Goal: Ask a question: Seek information or help from site administrators or community

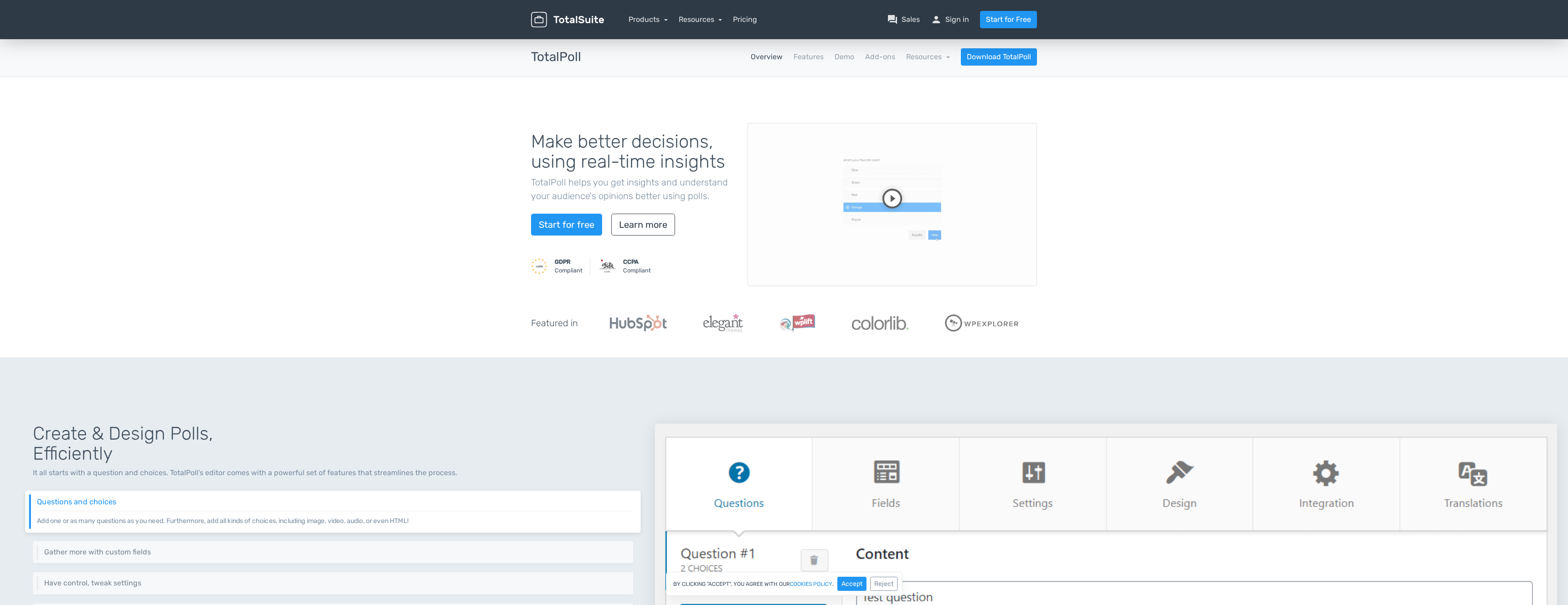
click at [757, 22] on nav "Products TotalPoll WordPress Poll and Contest Plugin TotalContest WordPress Con…" at bounding box center [827, 19] width 433 height 17
click at [743, 17] on link "Pricing" at bounding box center [745, 19] width 24 height 11
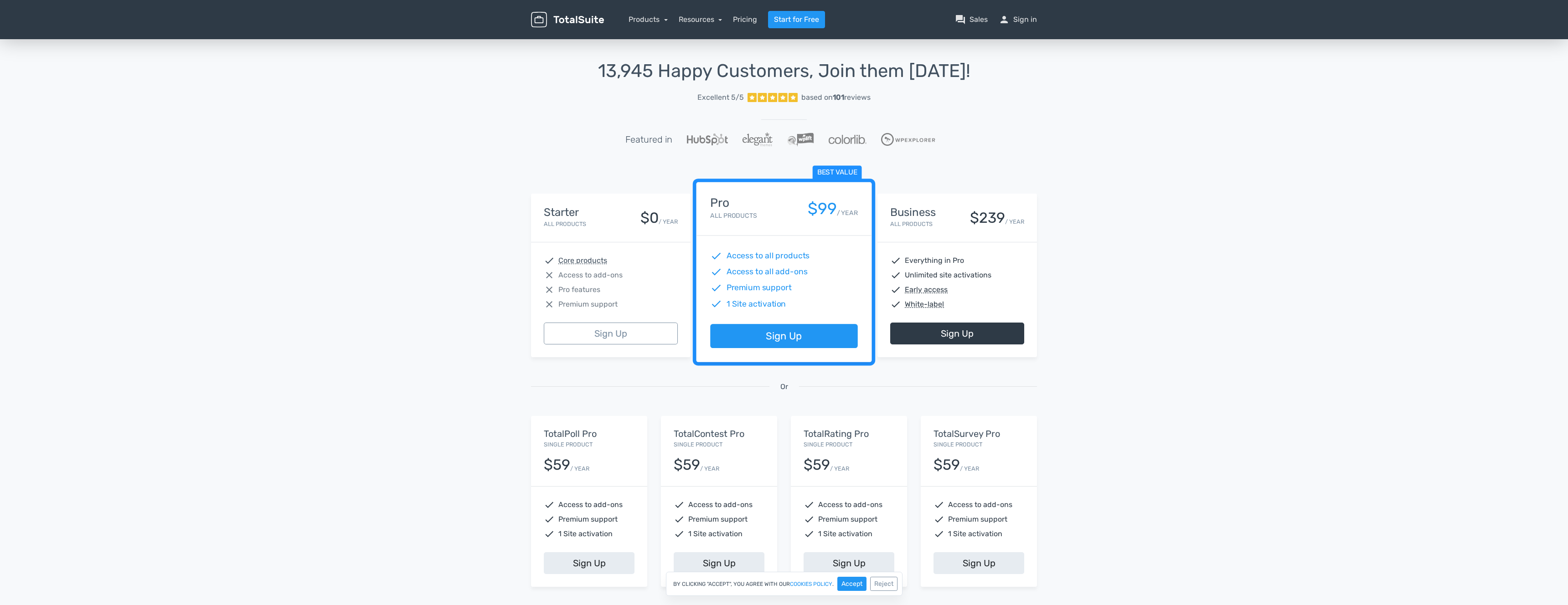
scroll to position [1, 0]
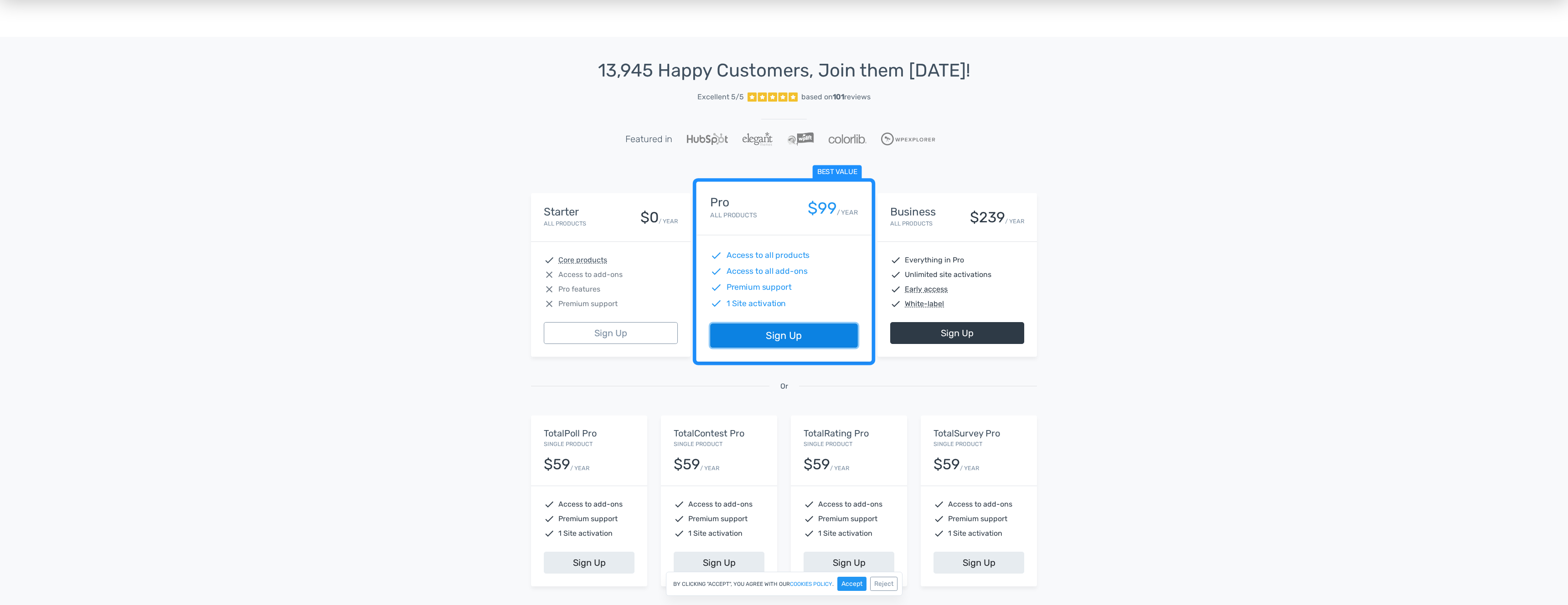
click at [803, 338] on link "Sign Up" at bounding box center [784, 336] width 147 height 24
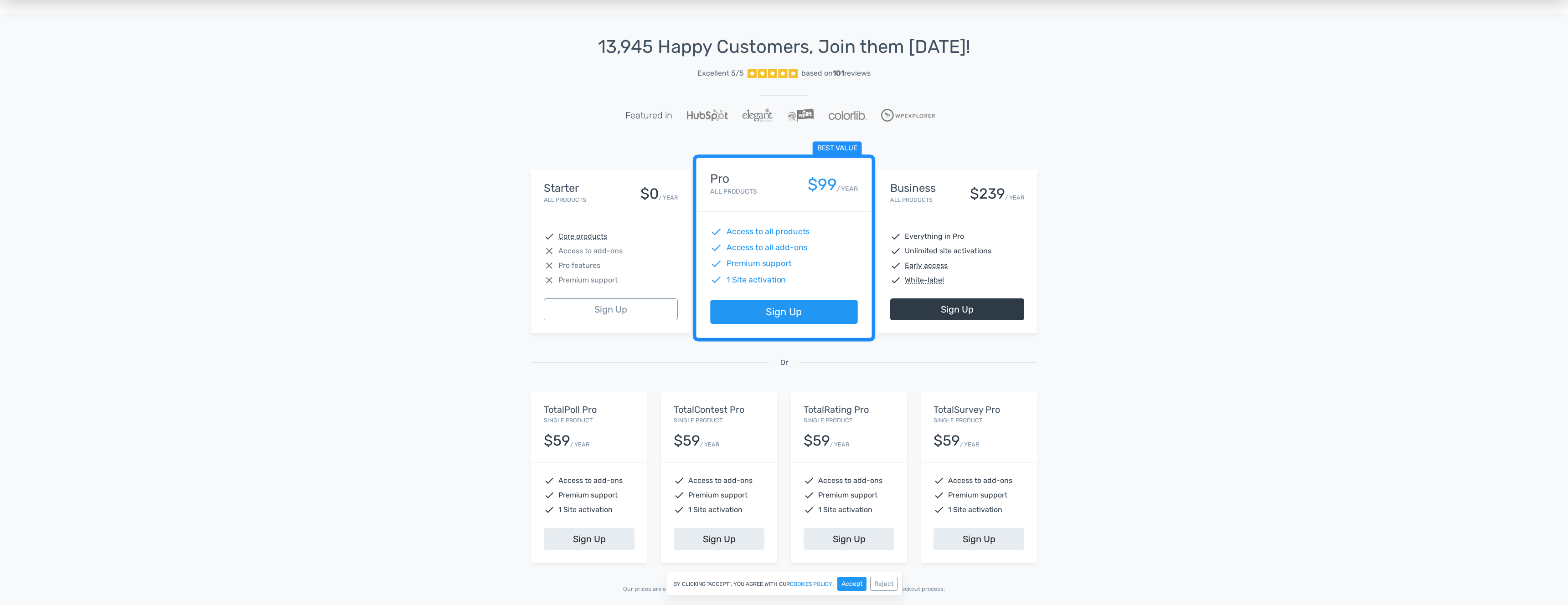
scroll to position [77, 0]
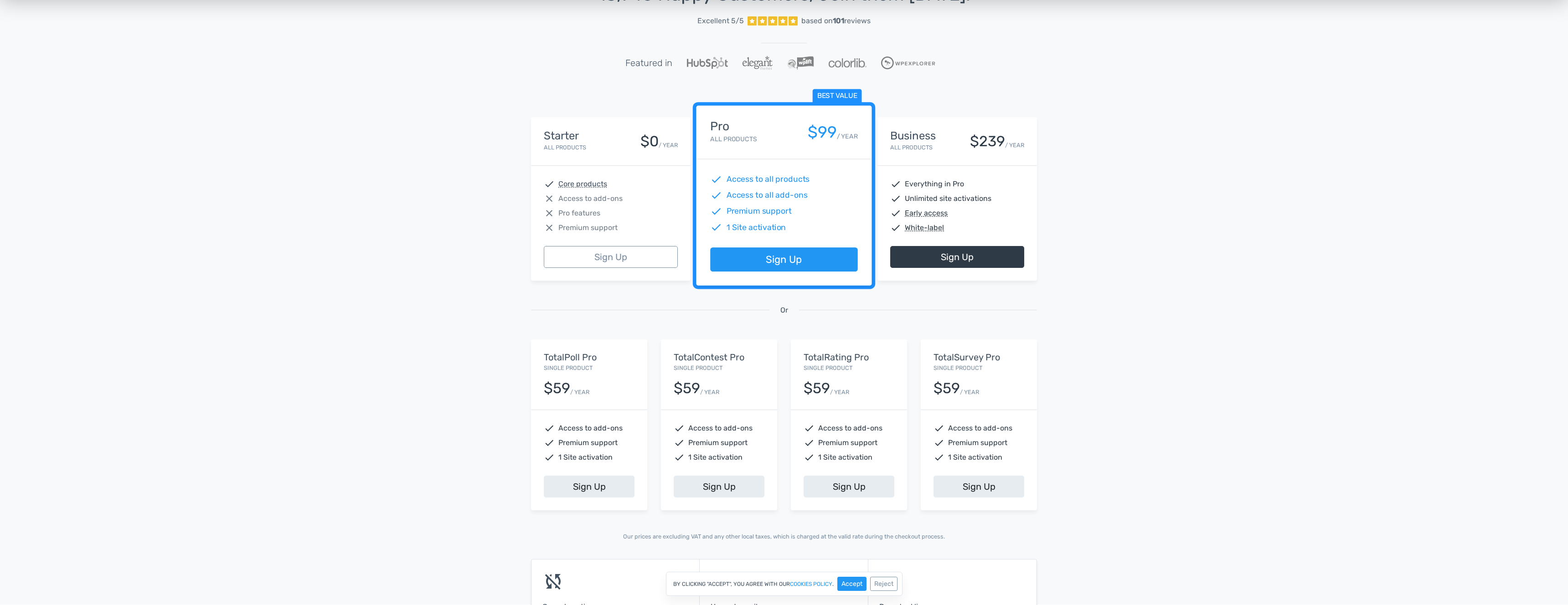
click at [584, 432] on span "Access to add-ons" at bounding box center [590, 428] width 65 height 11
click at [564, 384] on div "$59" at bounding box center [556, 388] width 26 height 16
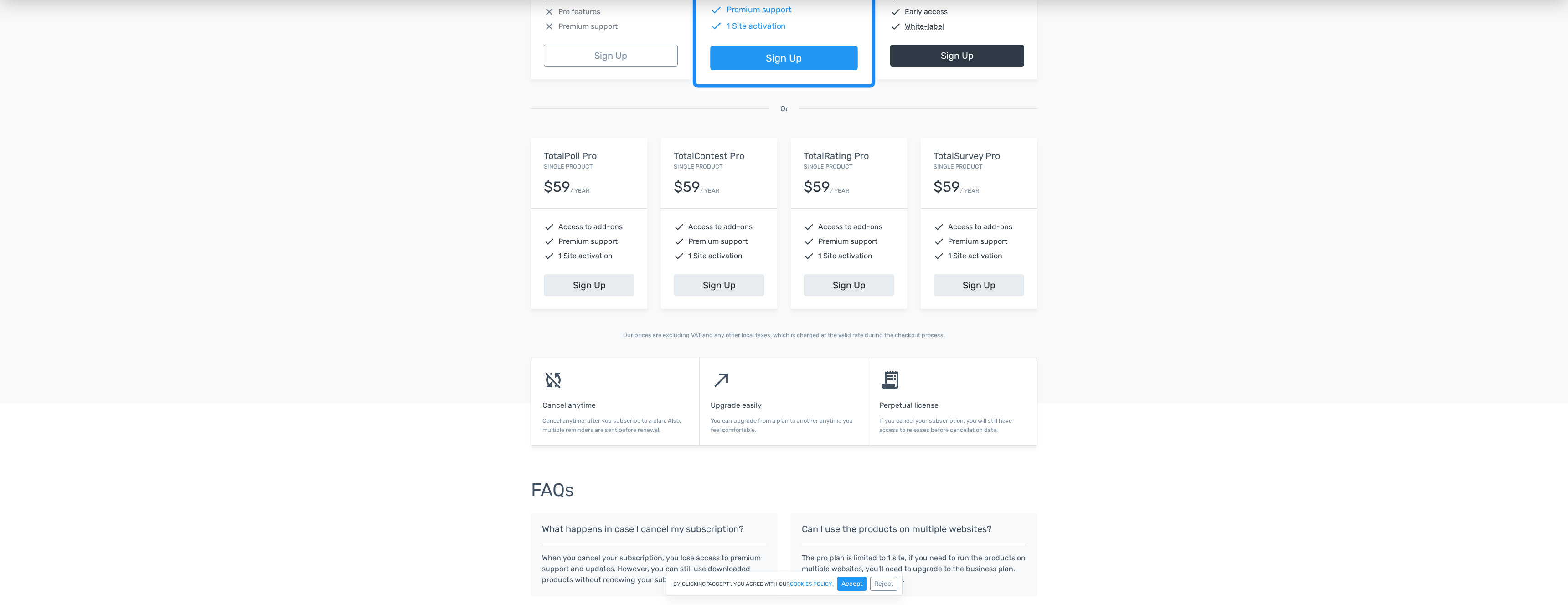
scroll to position [279, 0]
click at [581, 282] on link "Sign Up" at bounding box center [589, 284] width 91 height 22
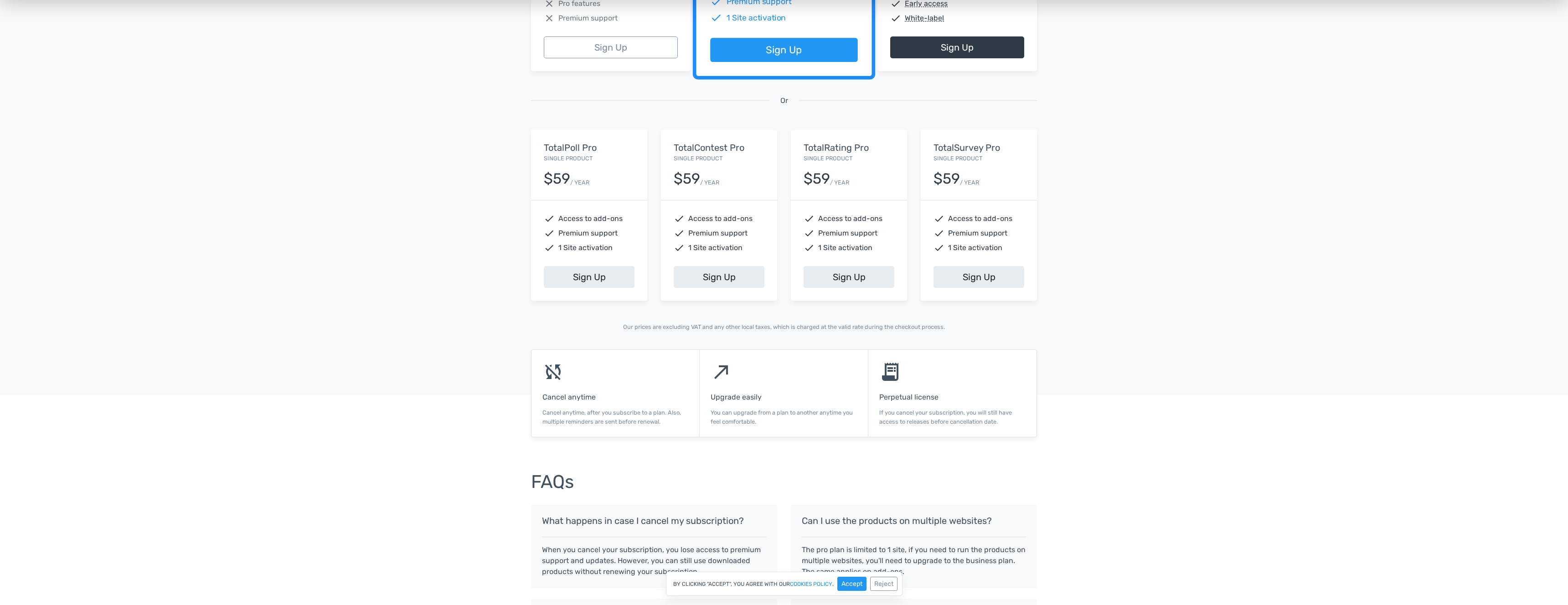
scroll to position [287, 0]
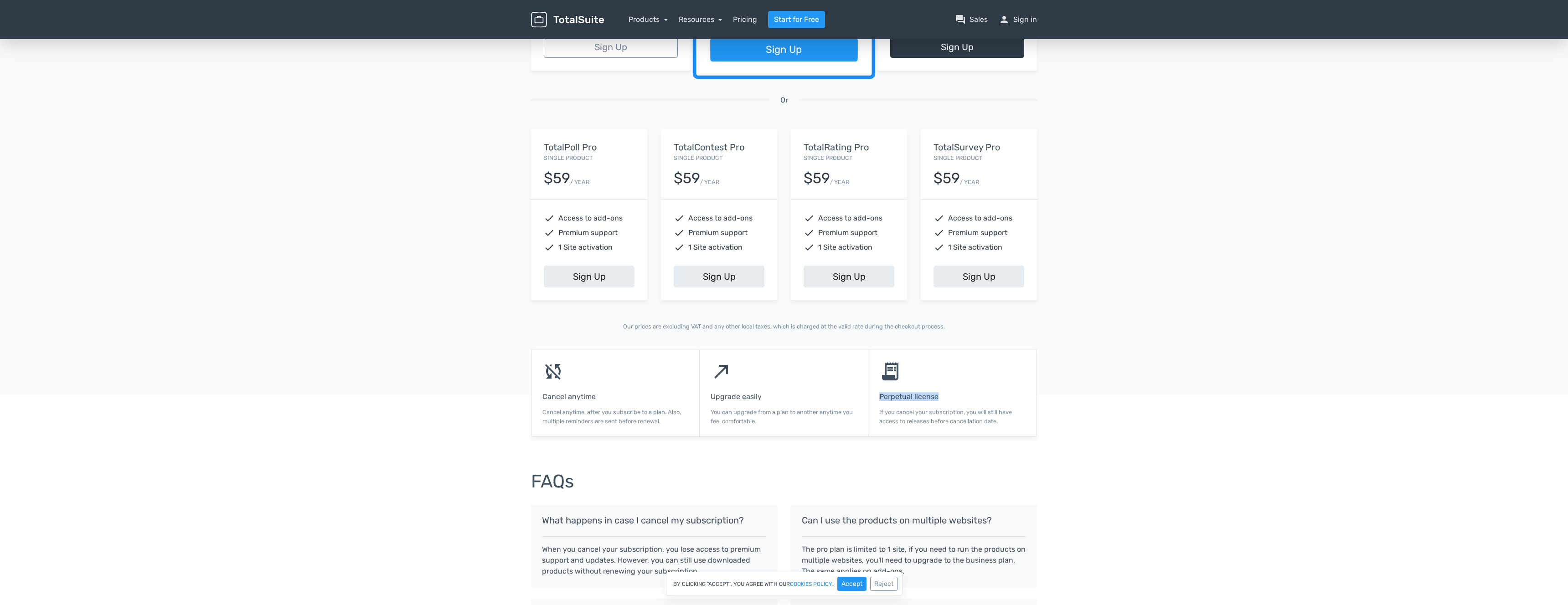
drag, startPoint x: 876, startPoint y: 394, endPoint x: 959, endPoint y: 393, distance: 83.0
click at [959, 393] on div "receipt_long Perpetual license If you cancel your subscription, you will still …" at bounding box center [953, 393] width 168 height 87
copy h6 "Perpetual license"
click at [995, 406] on div "receipt_long Perpetual license If you cancel your subscription, you will still …" at bounding box center [953, 393] width 168 height 87
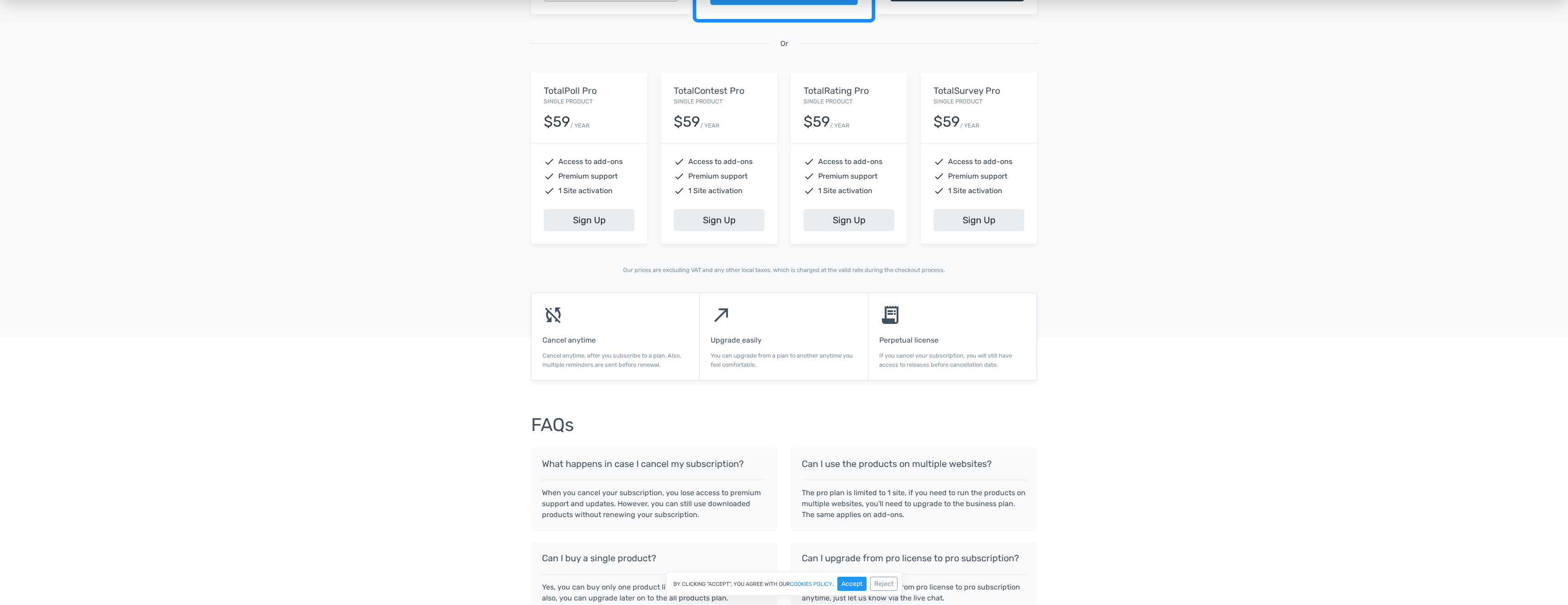
scroll to position [603, 0]
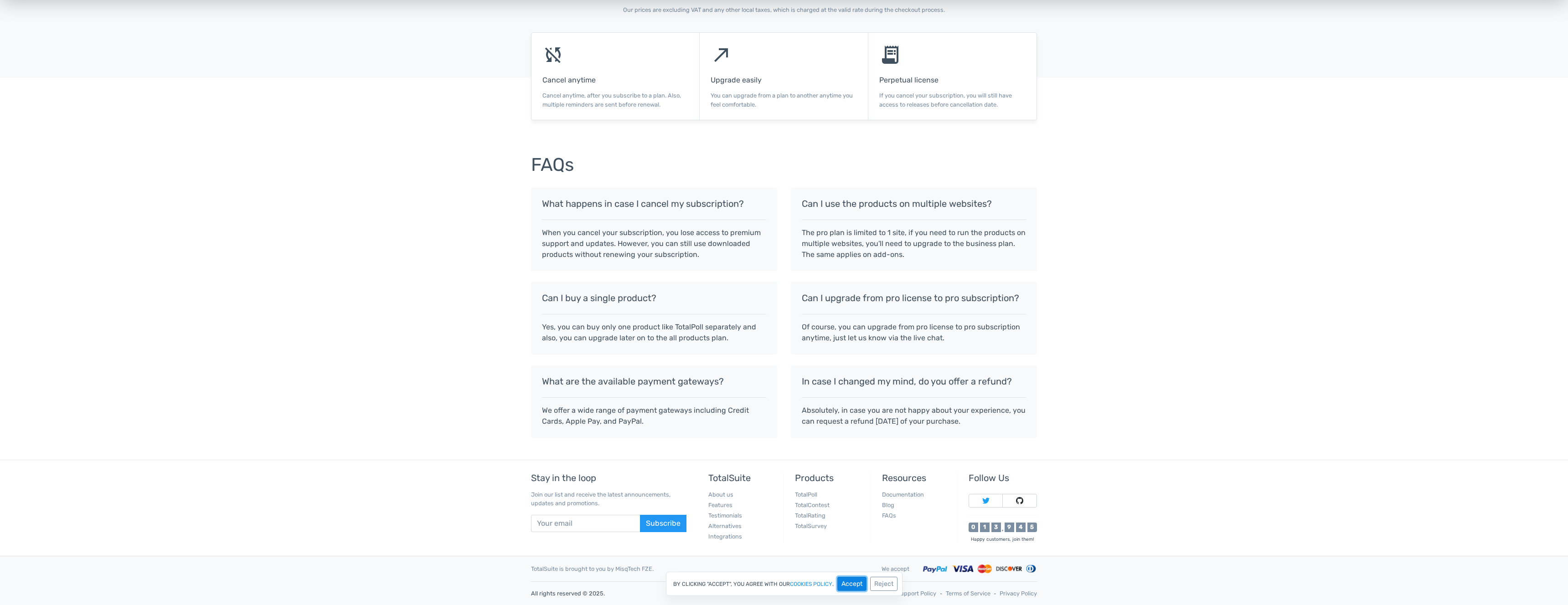
drag, startPoint x: 853, startPoint y: 580, endPoint x: 917, endPoint y: 580, distance: 64.0
click at [854, 579] on button "Accept" at bounding box center [852, 584] width 29 height 14
click at [915, 591] on link "Support Policy" at bounding box center [916, 593] width 40 height 9
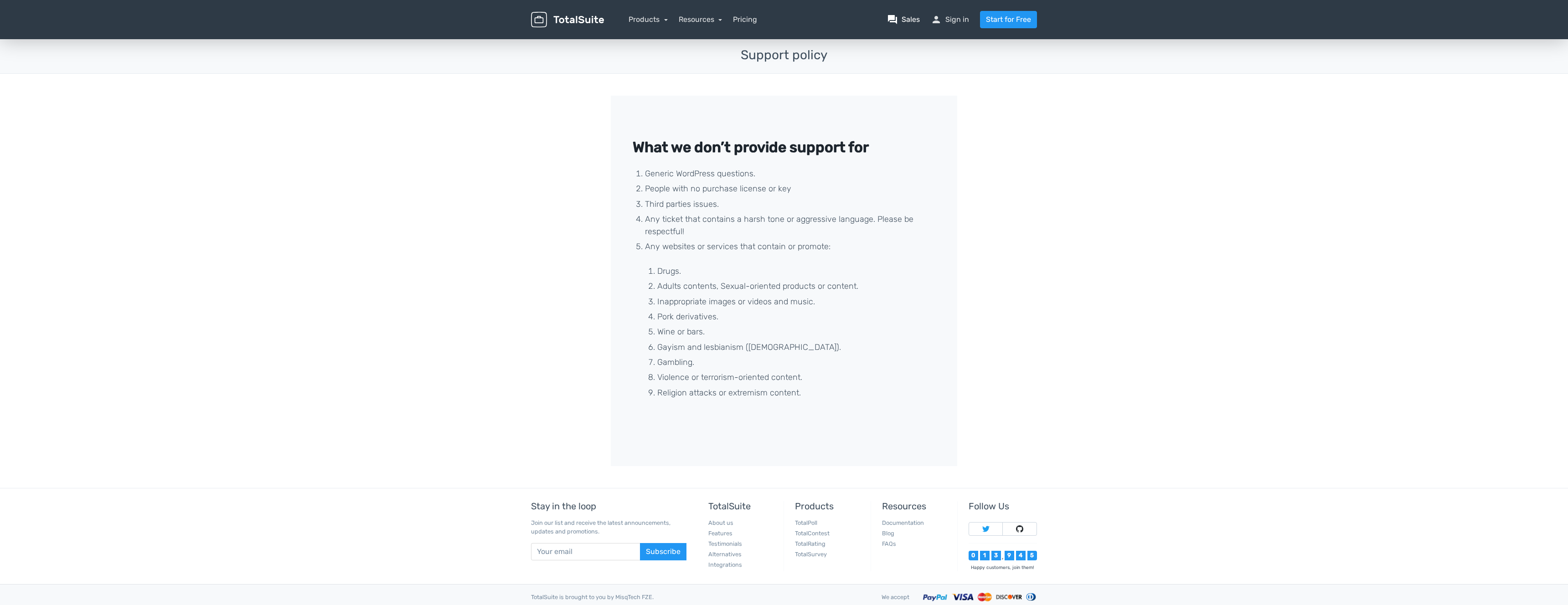
click at [900, 17] on link "question_answer Sales" at bounding box center [903, 19] width 33 height 11
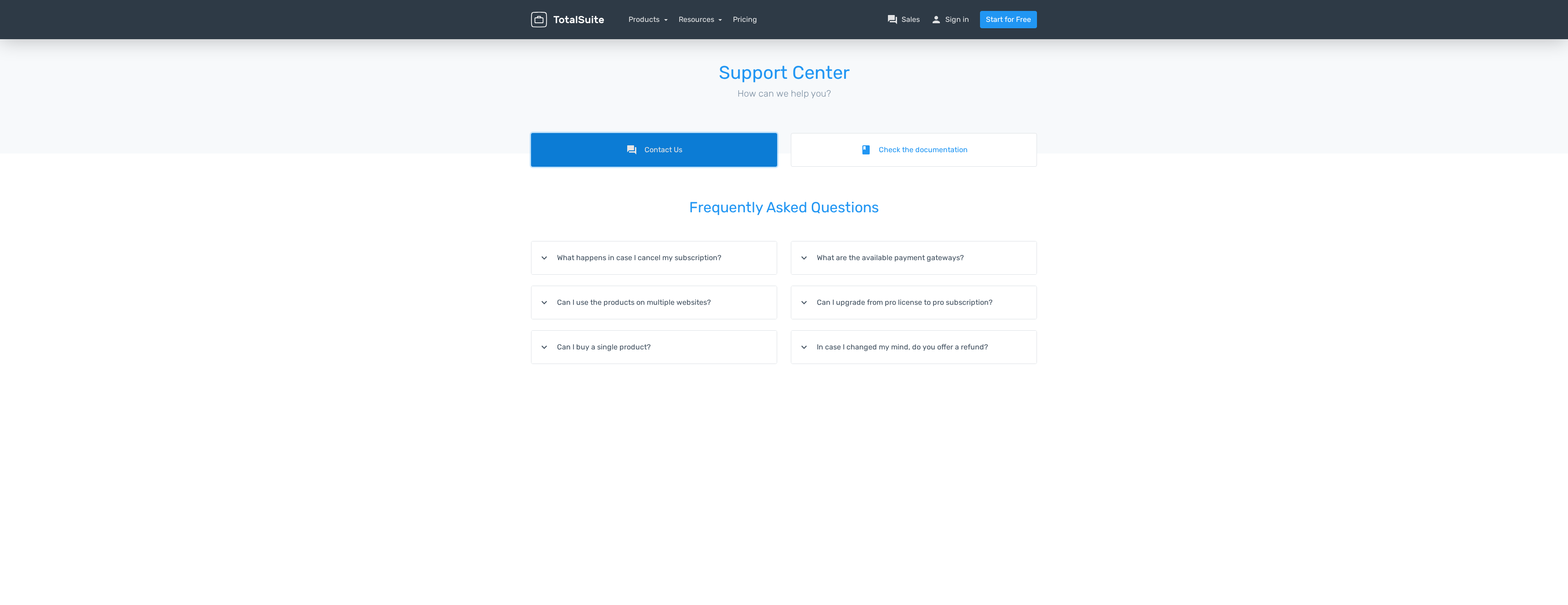
click at [710, 158] on link "forum Contact Us" at bounding box center [654, 150] width 246 height 33
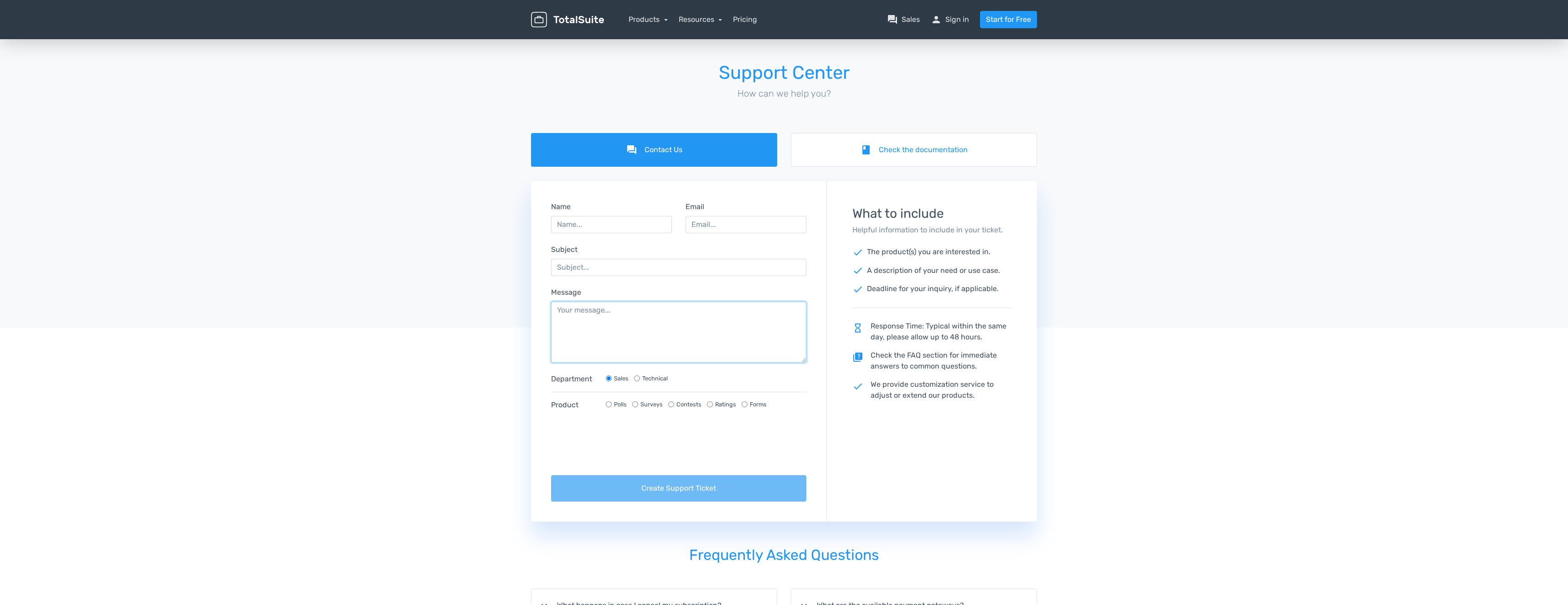
click at [607, 312] on textarea "Message" at bounding box center [678, 332] width 255 height 61
paste textarea "Hi there, I’m currently considering purchasing TotalPoll Pro for a client proje…"
drag, startPoint x: 616, startPoint y: 357, endPoint x: 555, endPoint y: 354, distance: 61.1
click at [555, 354] on textarea "Hi there, I’m currently considering purchasing TotalPoll Pro for a client proje…" at bounding box center [678, 332] width 255 height 61
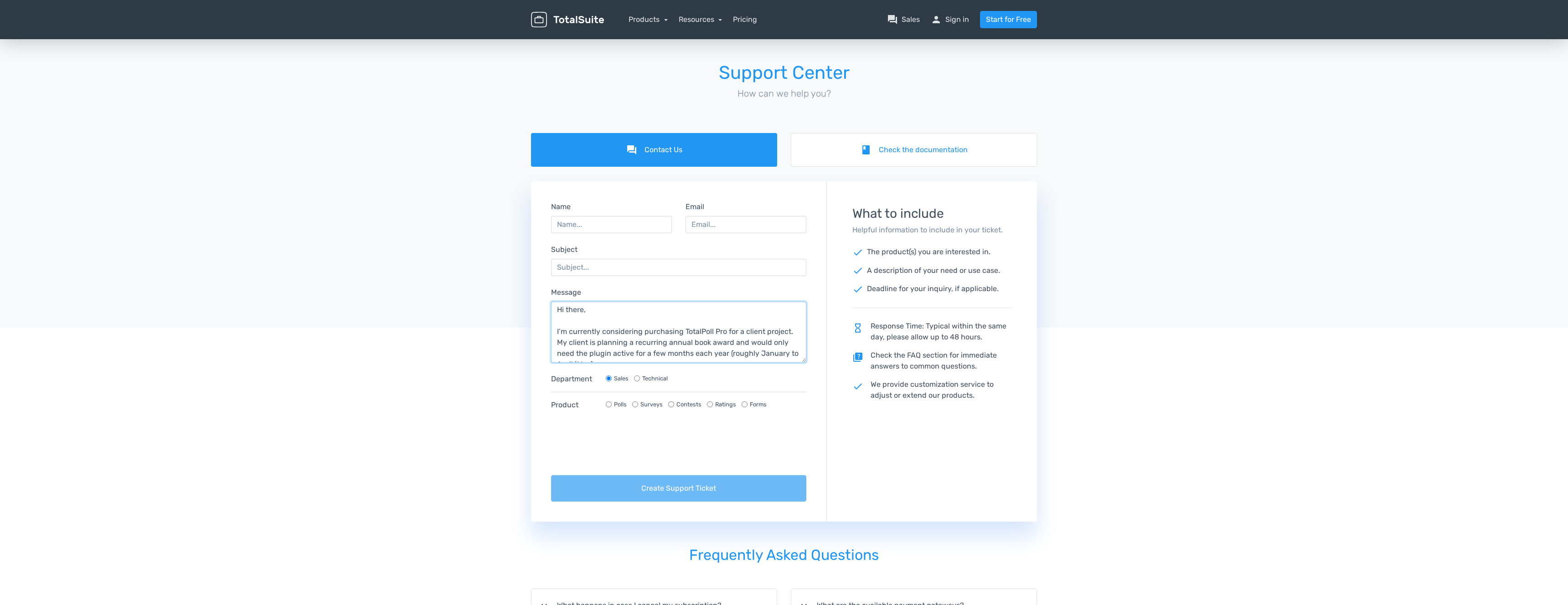
scroll to position [0, 0]
click at [699, 340] on textarea "Hi there, I’m currently considering purchasing TotalPoll Pro for a client proje…" at bounding box center [678, 332] width 255 height 61
drag, startPoint x: 668, startPoint y: 321, endPoint x: 757, endPoint y: 318, distance: 89.1
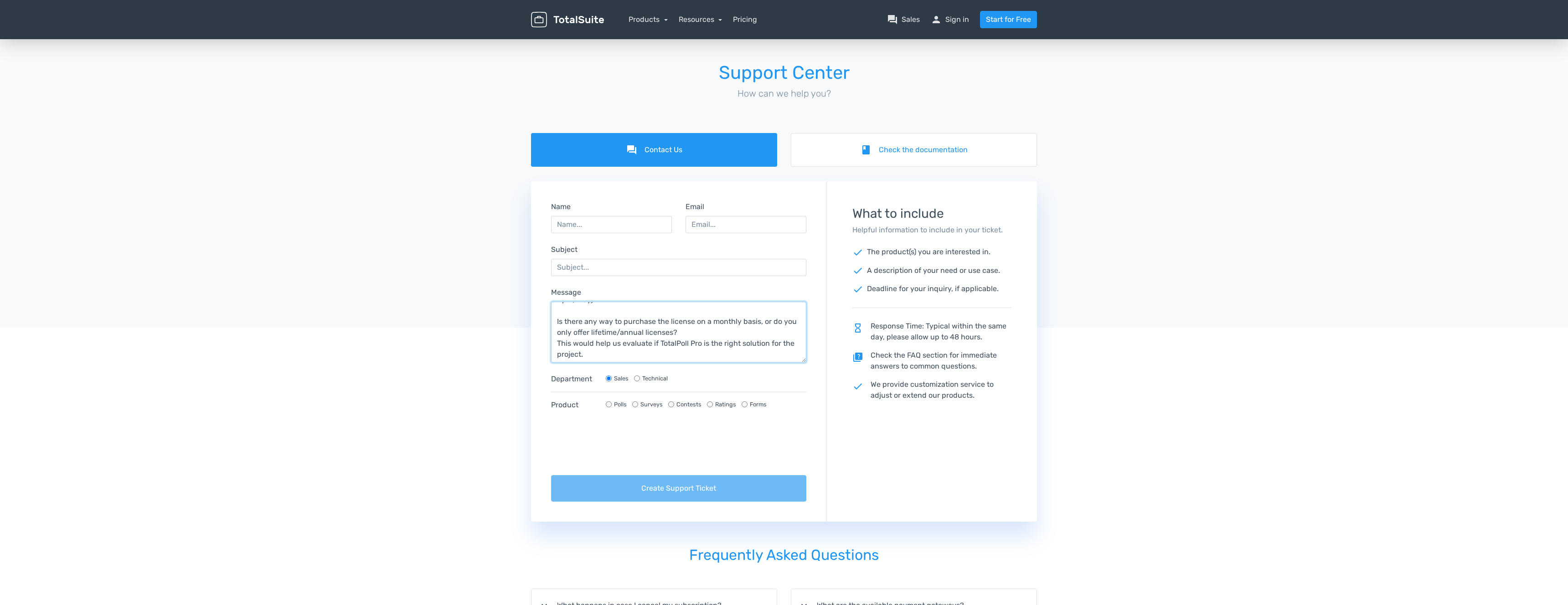
click at [757, 318] on textarea "Hi there, I’m currently considering purchasing TotalPoll Pro for a client proje…" at bounding box center [678, 332] width 255 height 61
type textarea "Hi there, I’m currently considering purchasing TotalPoll Pro for a client proje…"
drag, startPoint x: 589, startPoint y: 264, endPoint x: 601, endPoint y: 277, distance: 17.7
click at [589, 264] on input "Subject" at bounding box center [678, 267] width 255 height 17
paste input "license on a monthly basis"
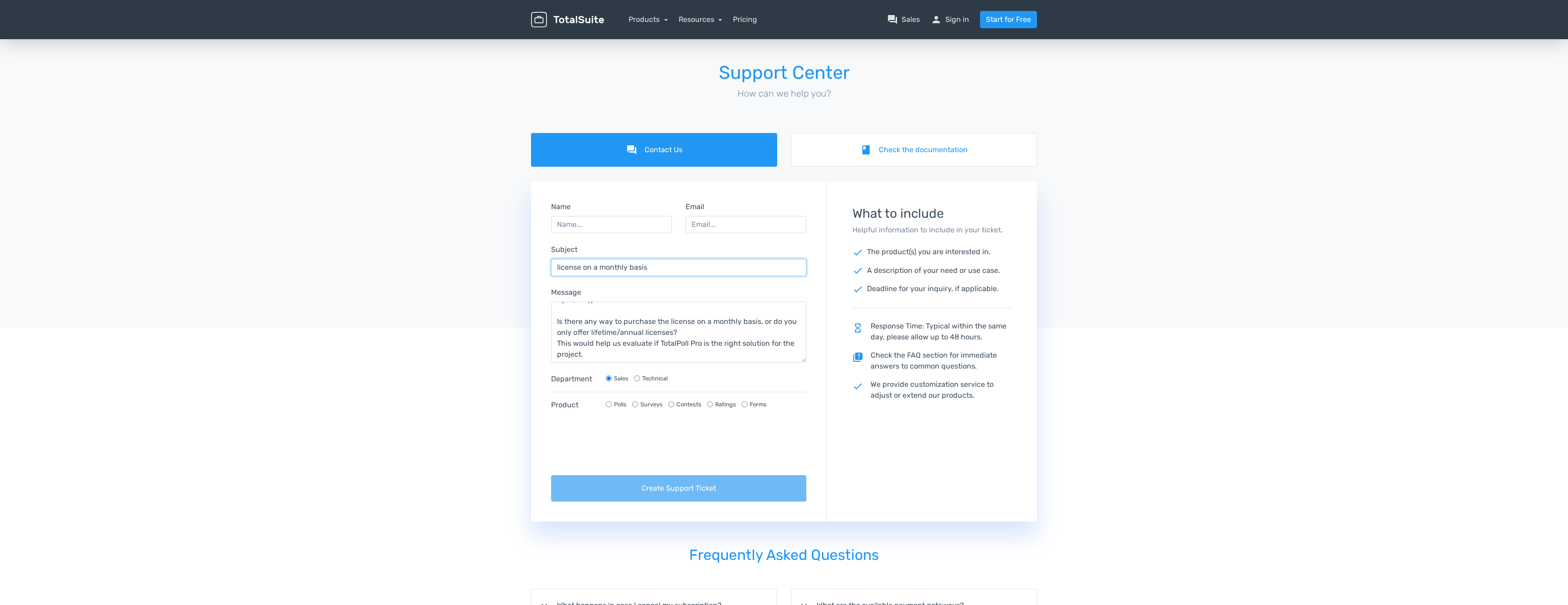
type input "license on a monthly basis"
click at [607, 219] on input "Name" at bounding box center [611, 225] width 121 height 17
type input "Paula Sembritzki"
type input "hello@straightout-designstudio.com"
click at [723, 226] on input "hello@straightout-designstudio.com" at bounding box center [746, 225] width 121 height 17
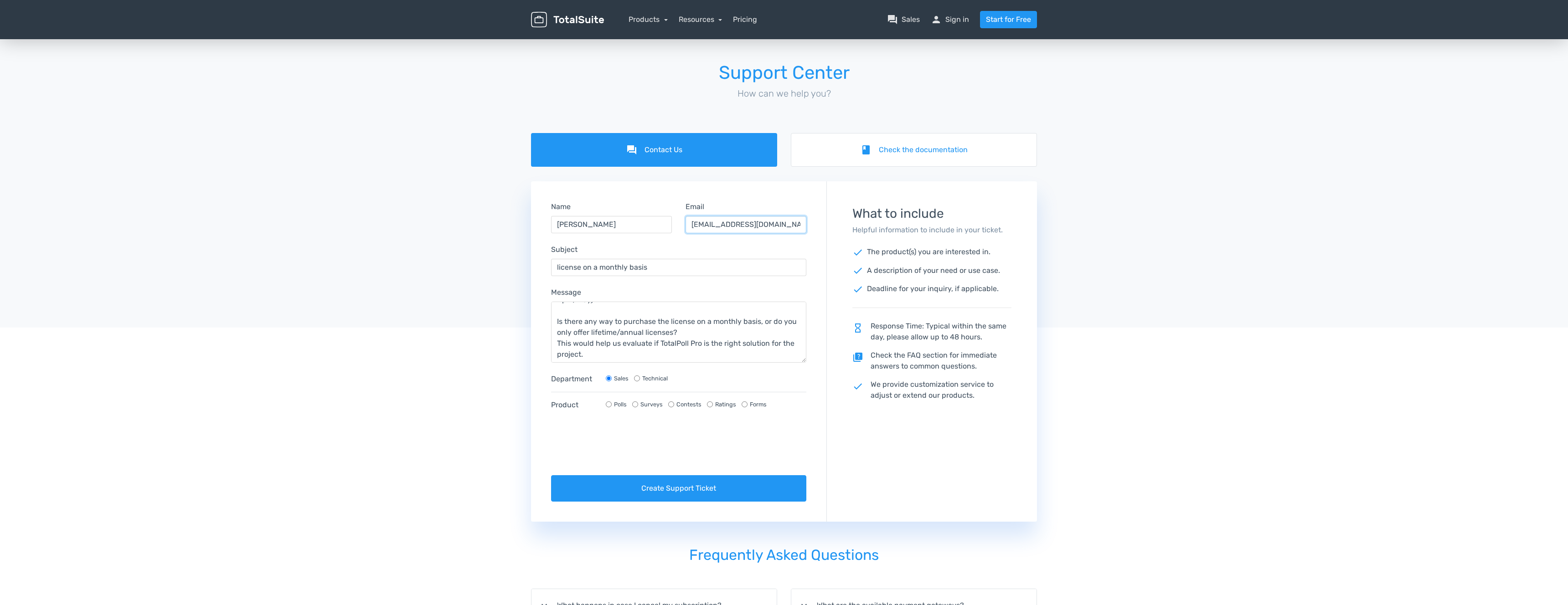
scroll to position [0, 15]
drag, startPoint x: 730, startPoint y: 224, endPoint x: 796, endPoint y: 220, distance: 66.1
click at [797, 220] on div "Email hello@straightout-designstudio.com" at bounding box center [746, 217] width 135 height 32
click at [744, 223] on input "hello@straightout-designstudio.com" at bounding box center [746, 225] width 121 height 17
drag, startPoint x: 754, startPoint y: 223, endPoint x: 803, endPoint y: 224, distance: 49.0
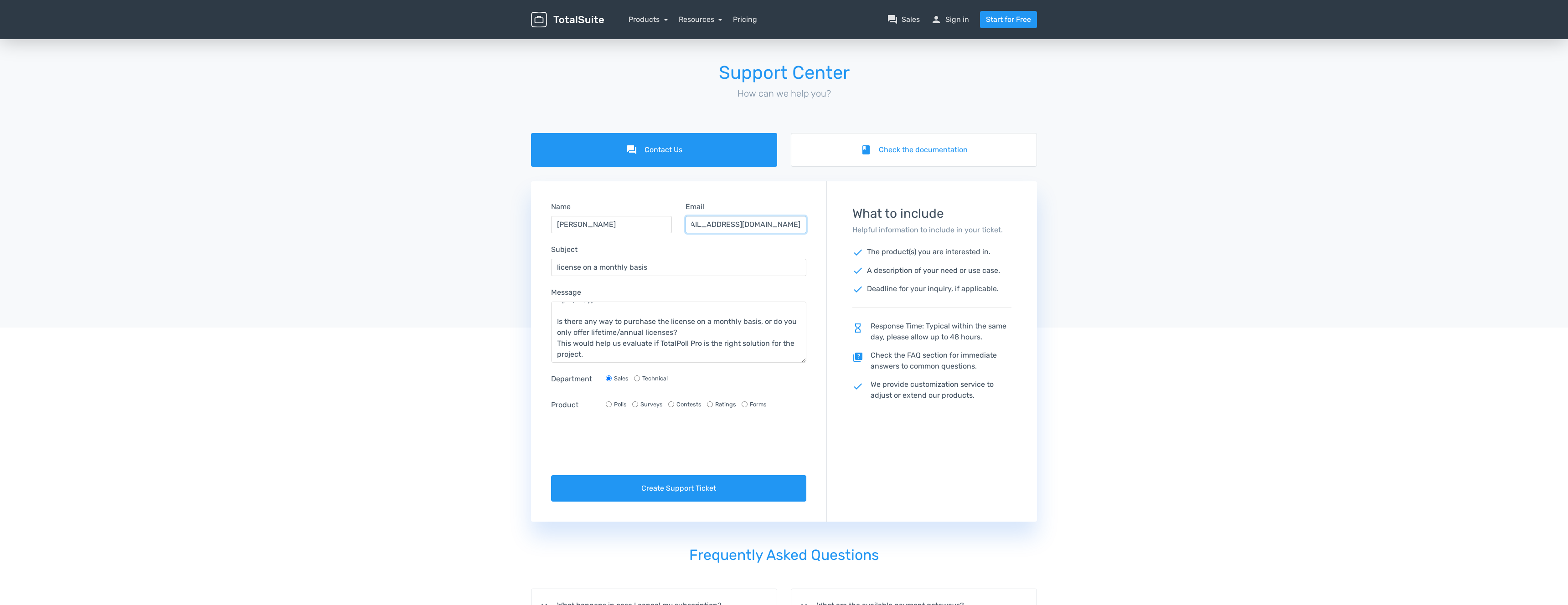
click at [803, 224] on input "hello@straightout-designstudio.com" at bounding box center [746, 225] width 121 height 17
drag, startPoint x: 573, startPoint y: 267, endPoint x: 590, endPoint y: 270, distance: 17.3
click at [573, 267] on input "license on a monthly basis" at bounding box center [678, 267] width 255 height 17
drag, startPoint x: 584, startPoint y: 267, endPoint x: 665, endPoint y: 263, distance: 81.1
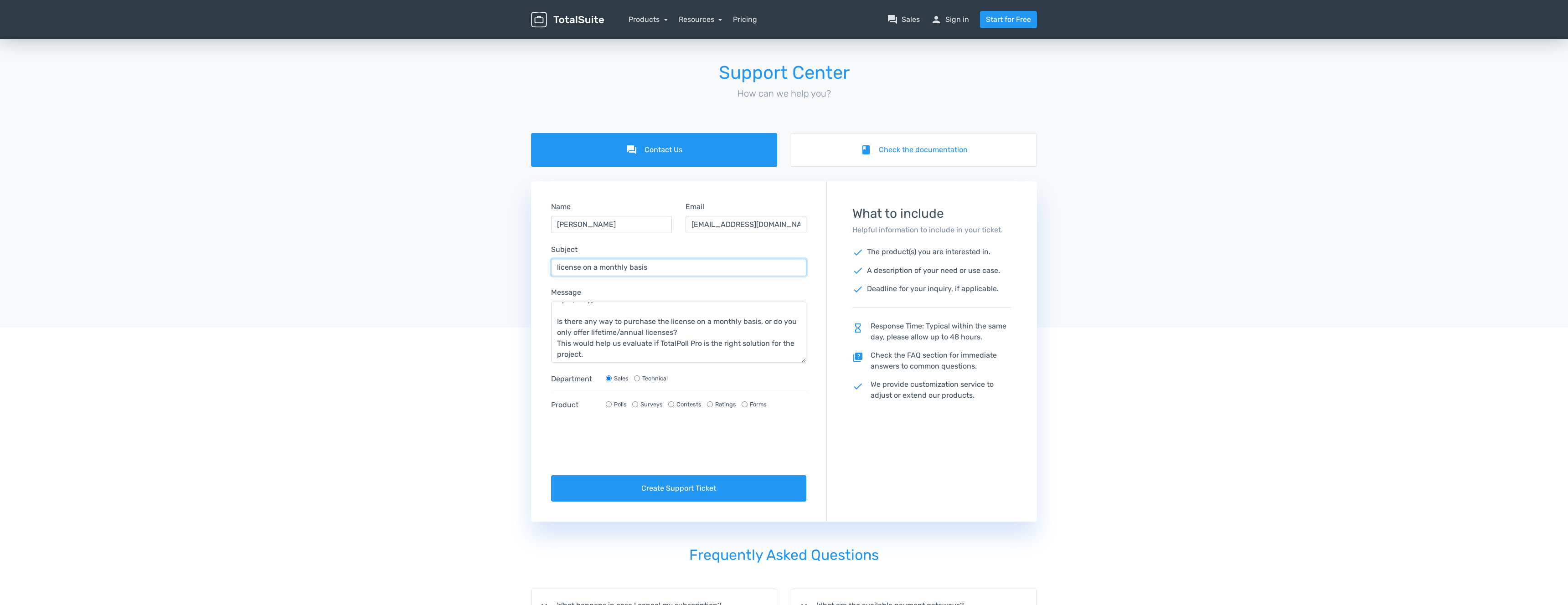
click at [665, 263] on input "license on a monthly basis" at bounding box center [678, 267] width 255 height 17
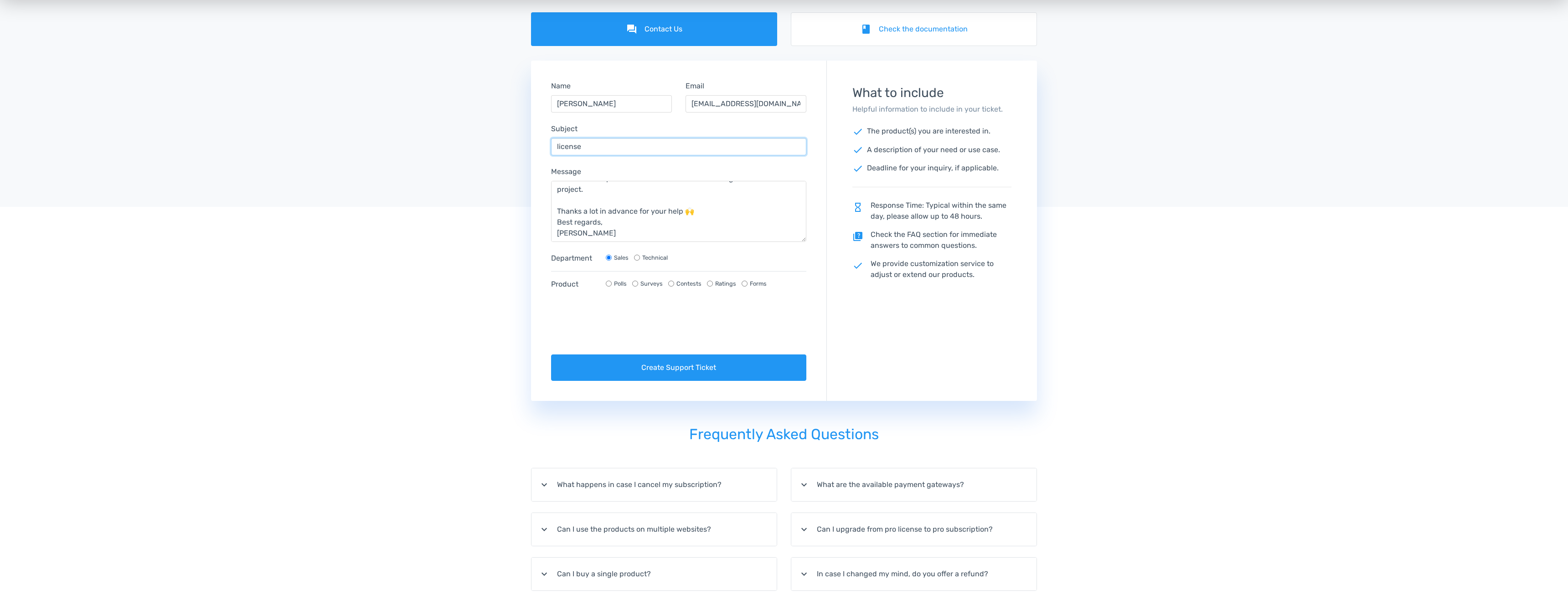
scroll to position [123, 0]
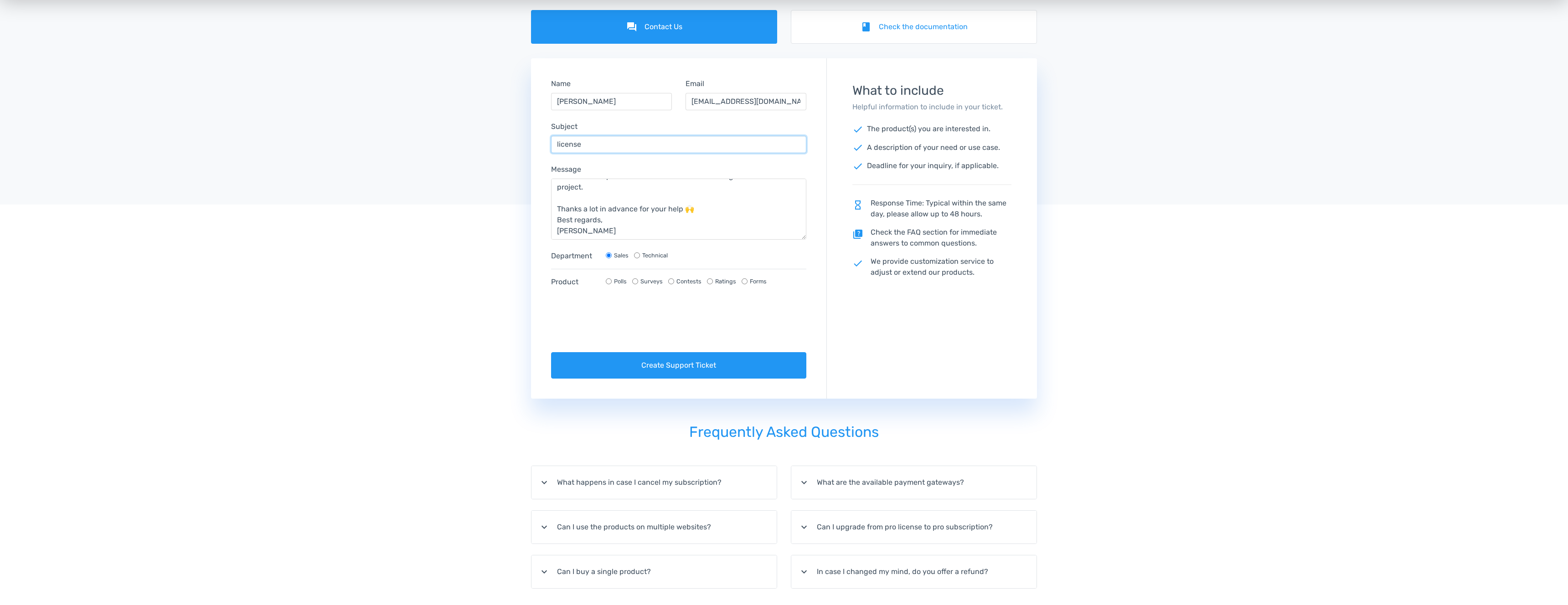
type input "license"
click at [611, 279] on input "Polls" at bounding box center [609, 282] width 6 height 6
radio input "true"
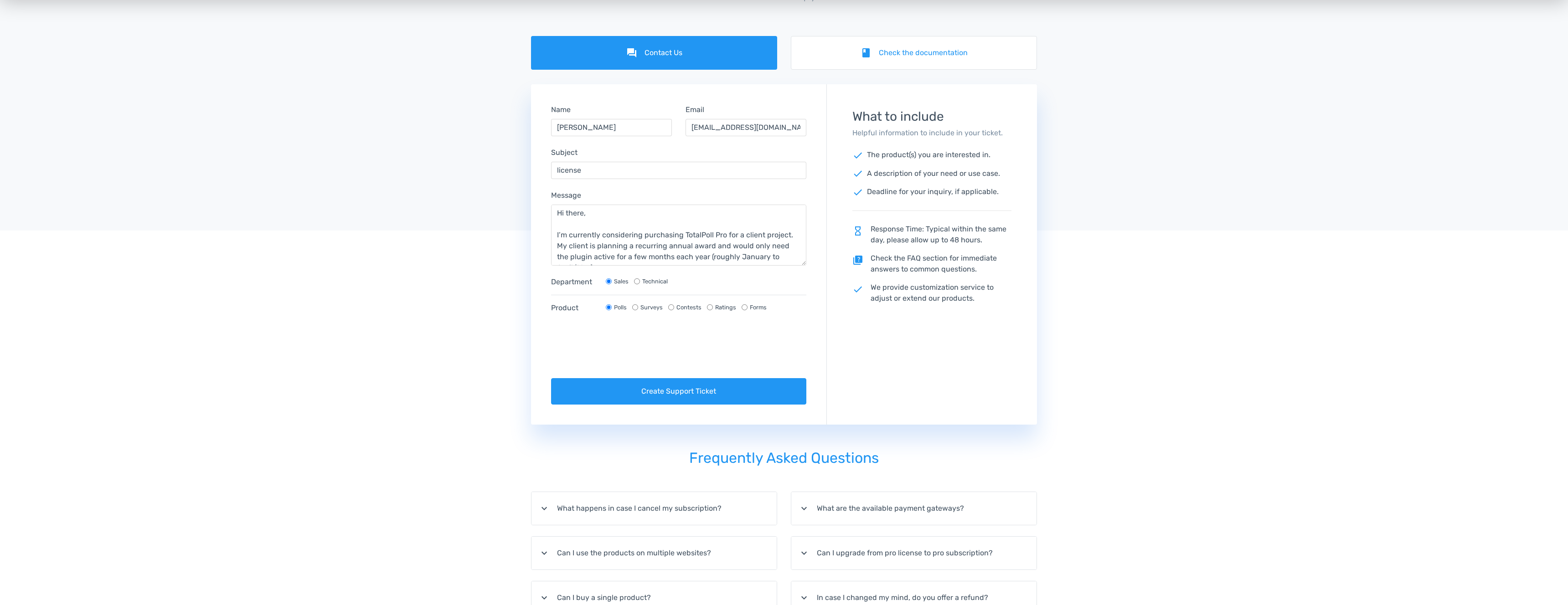
scroll to position [87, 0]
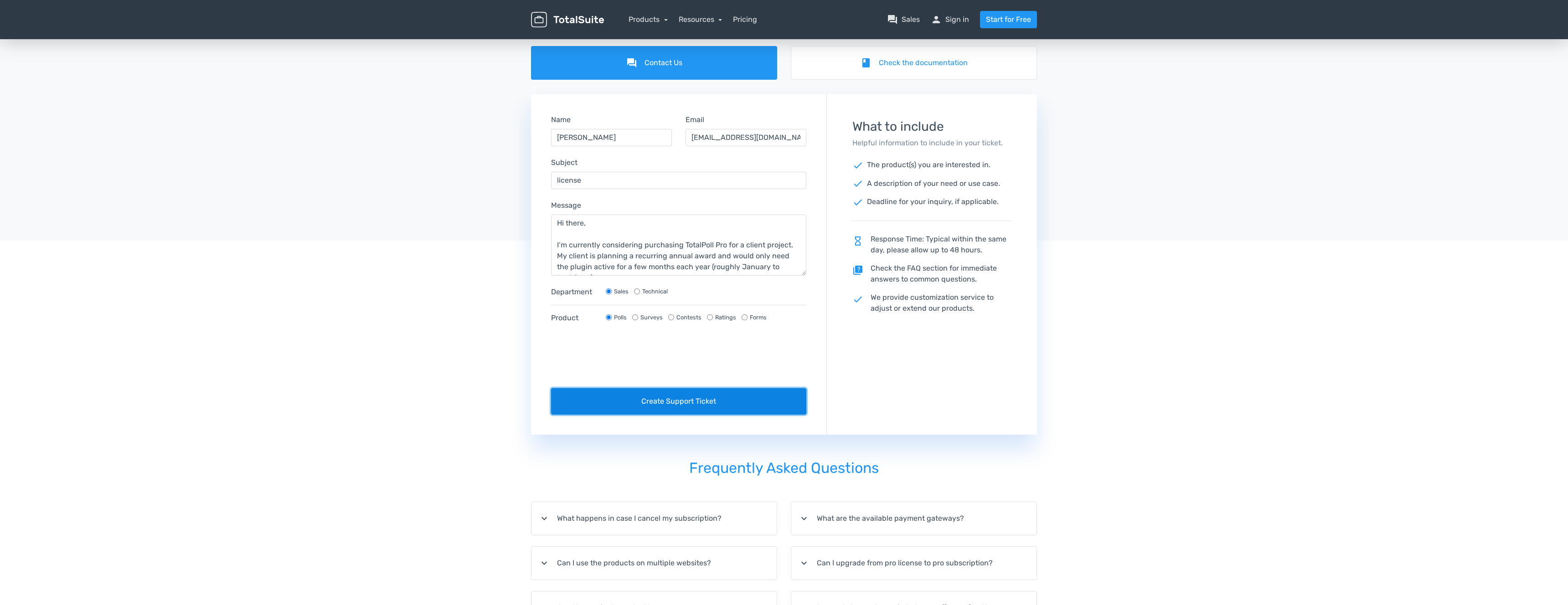
click at [752, 404] on button "Create Support Ticket" at bounding box center [678, 401] width 255 height 26
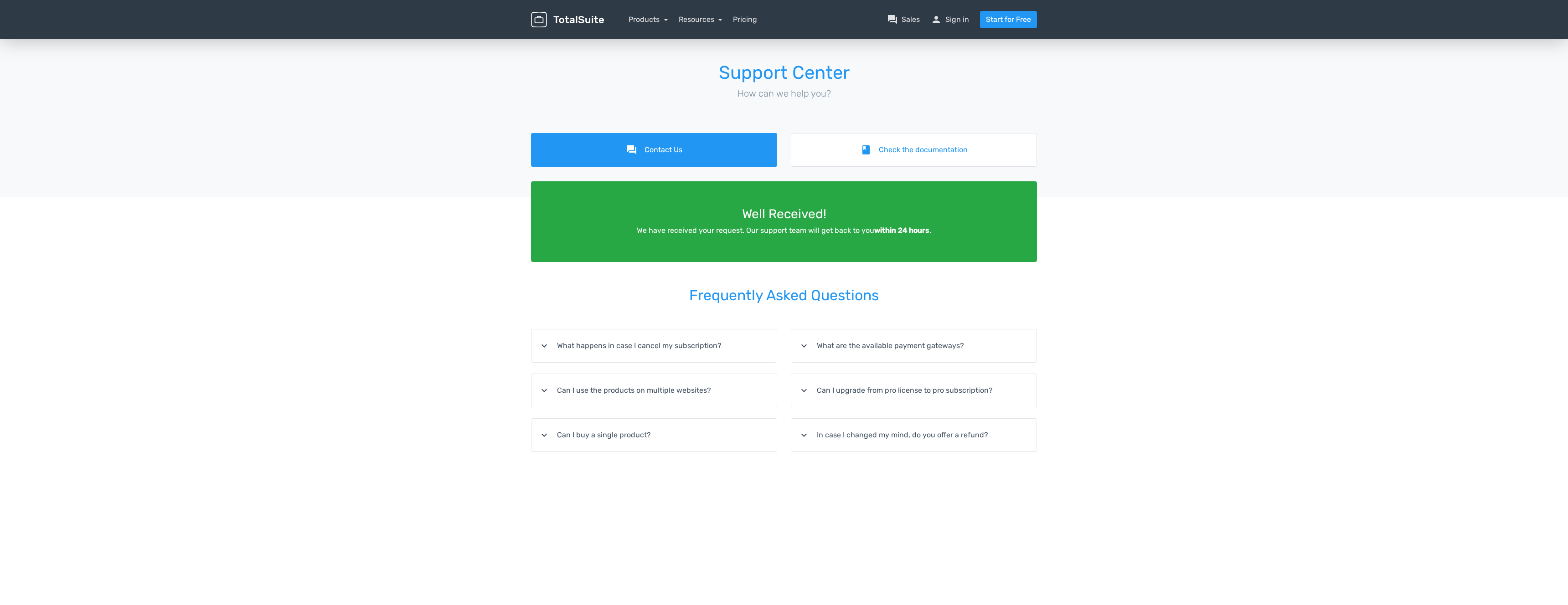
scroll to position [9, 0]
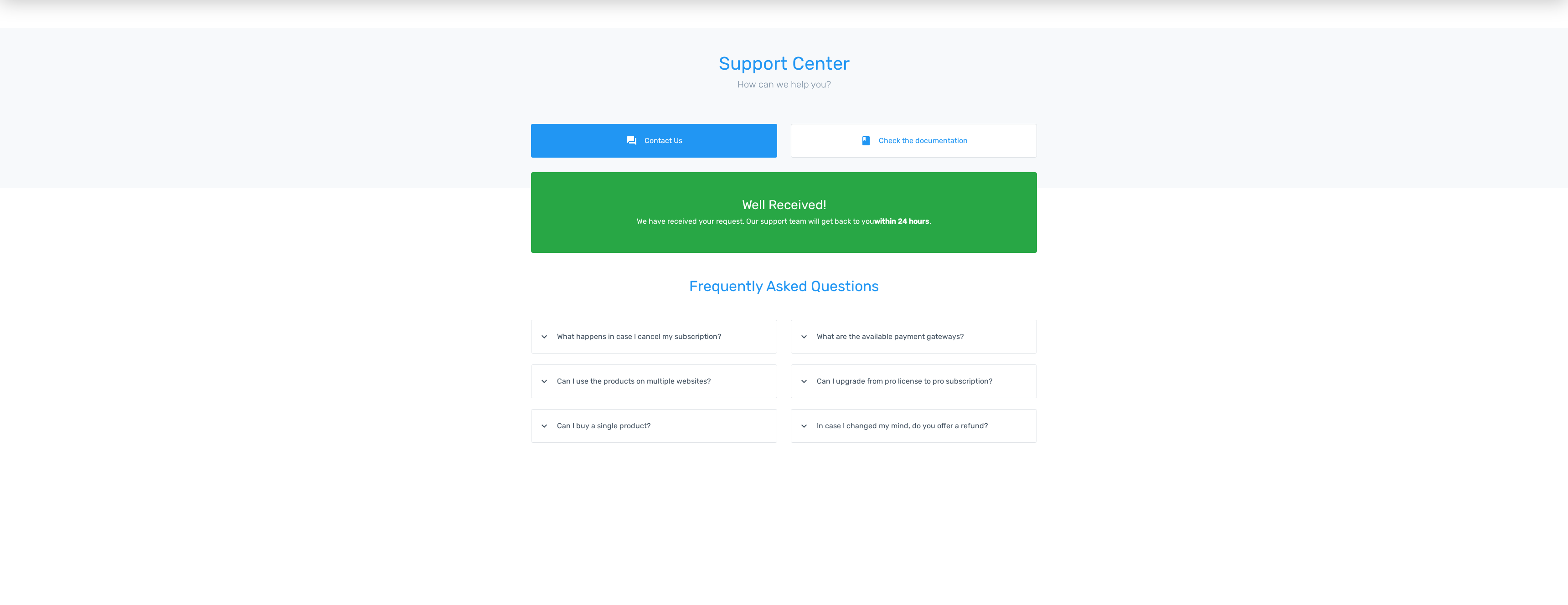
click at [657, 337] on summary "expand_more What happens in case I cancel my subscription?" at bounding box center [654, 337] width 245 height 33
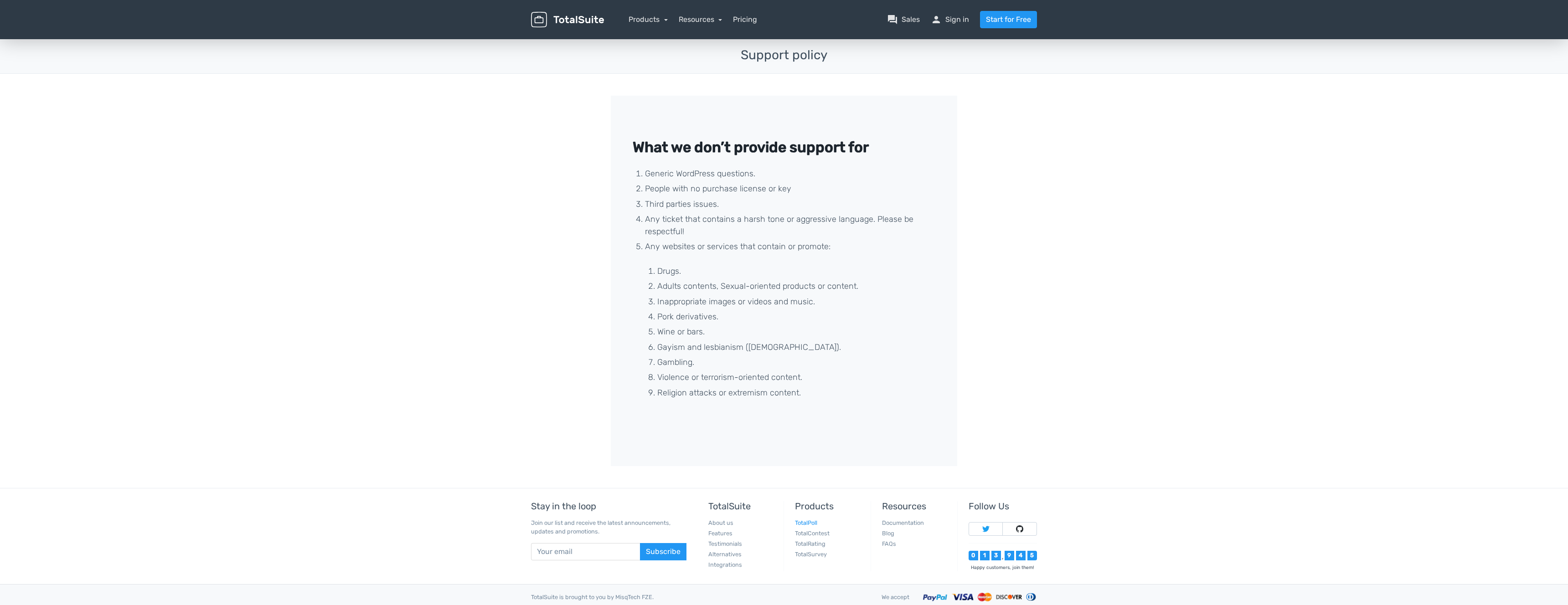
click at [812, 523] on link "TotalPoll" at bounding box center [806, 523] width 23 height 7
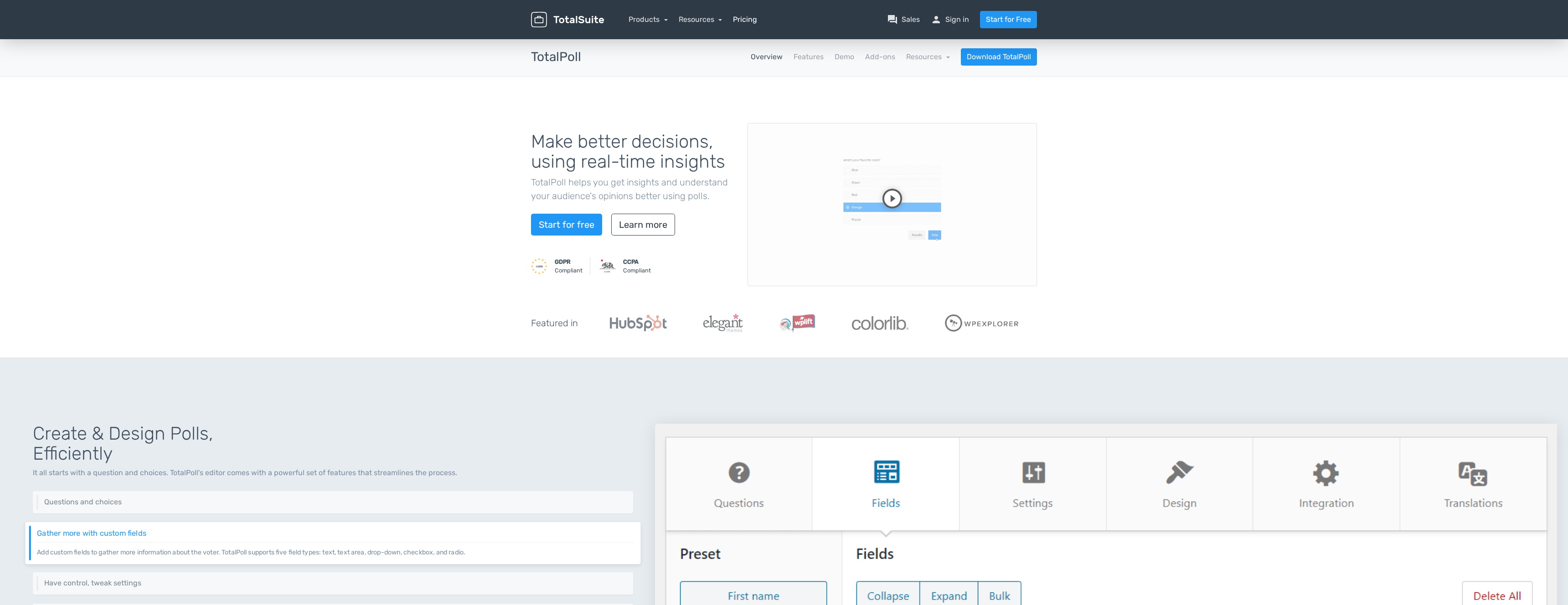
click at [739, 21] on link "Pricing" at bounding box center [745, 19] width 24 height 11
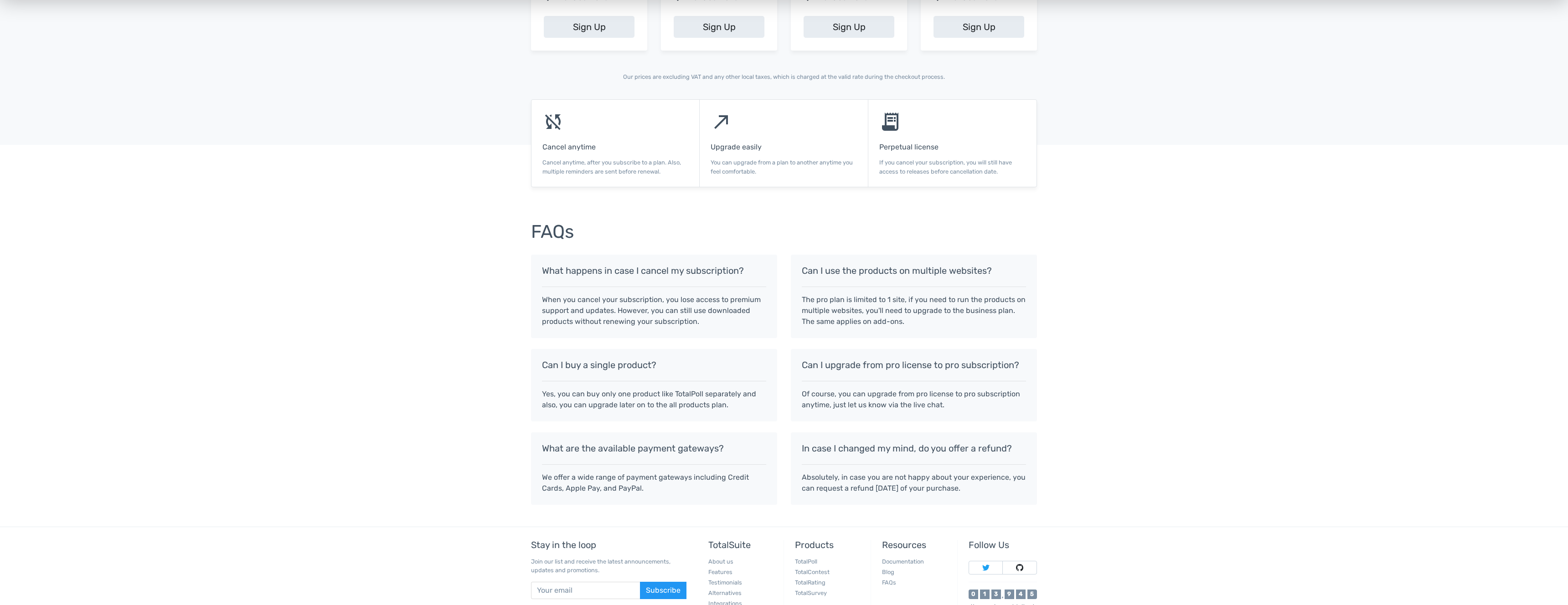
scroll to position [537, 0]
